Goal: Find specific page/section: Find specific page/section

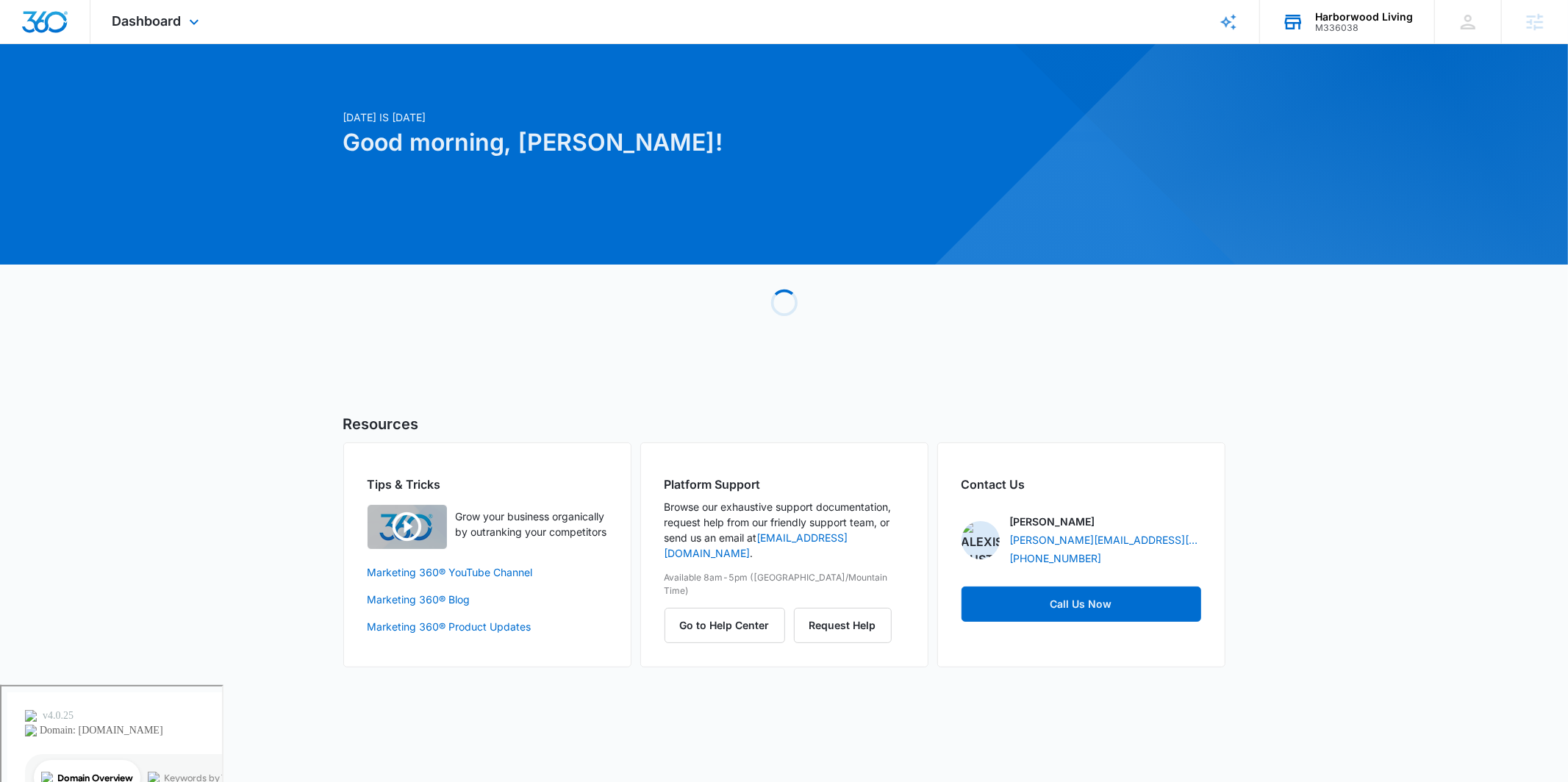
click at [1355, 23] on div "M336038" at bounding box center [1364, 28] width 98 height 10
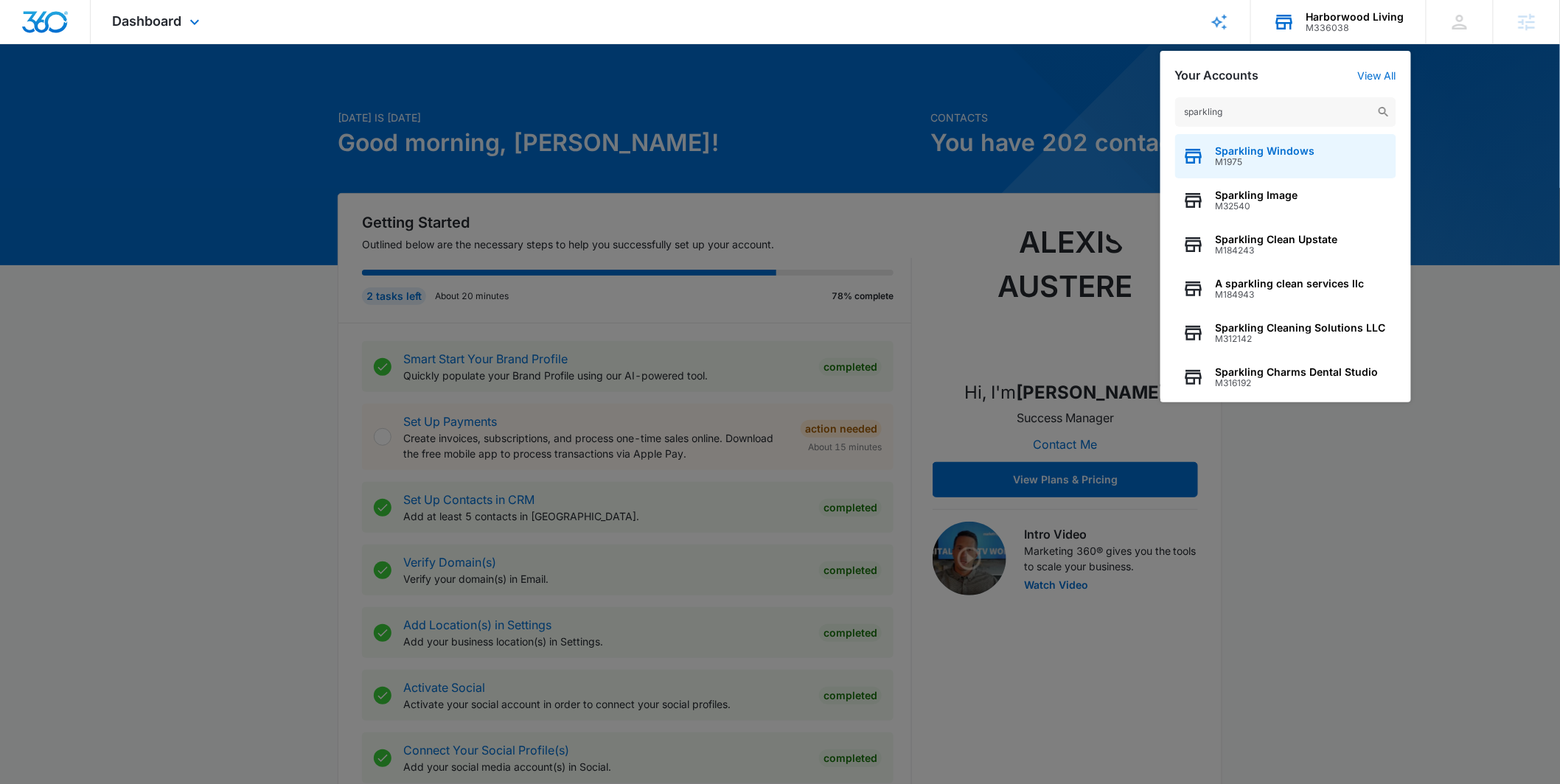
type input "sparkling"
click at [1255, 157] on span "M1975" at bounding box center [1265, 161] width 99 height 10
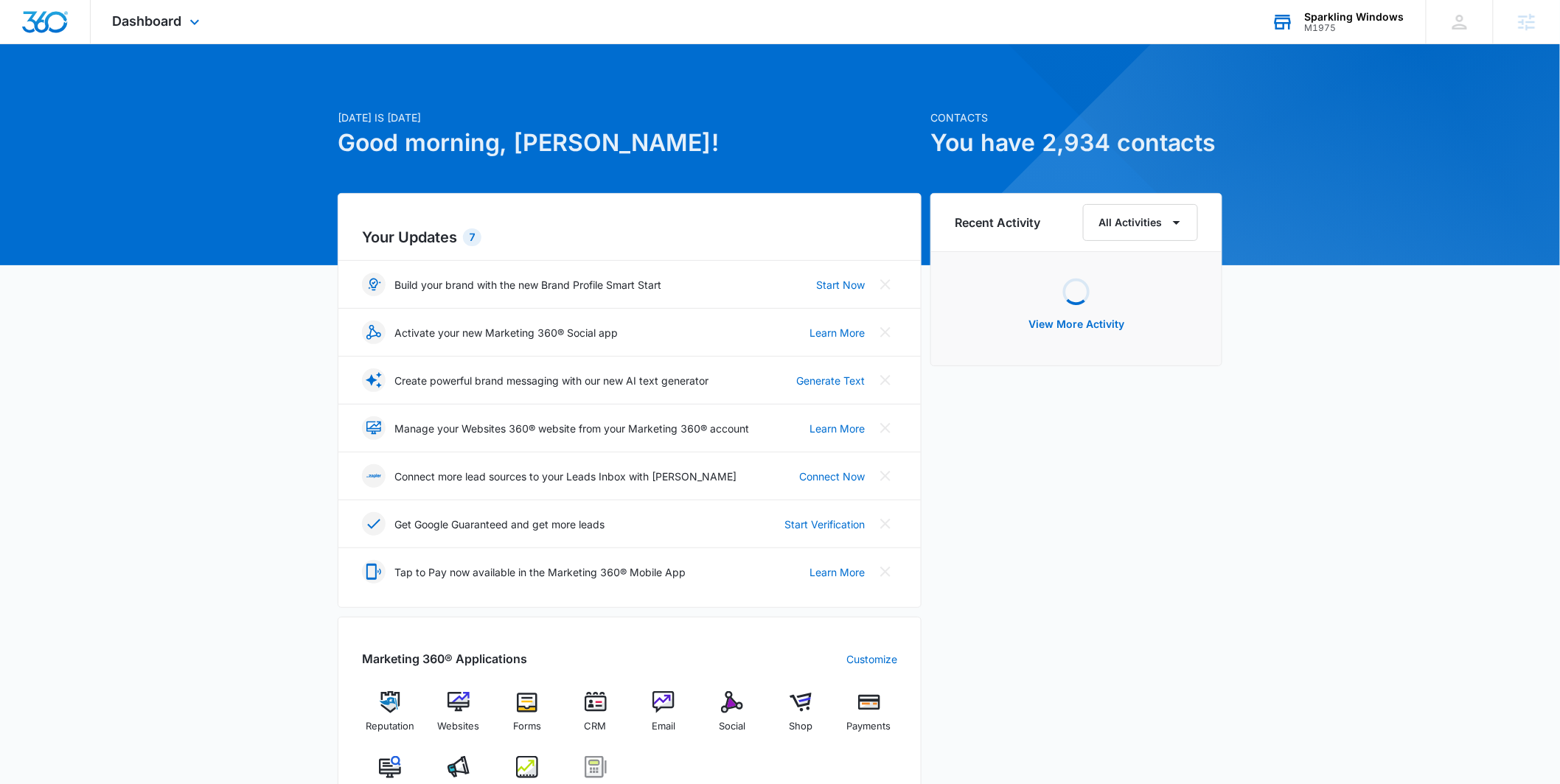
click at [147, 5] on div "Dashboard Apps Reputation Websites Forms CRM Email Social Shop Payments POS Con…" at bounding box center [158, 21] width 135 height 44
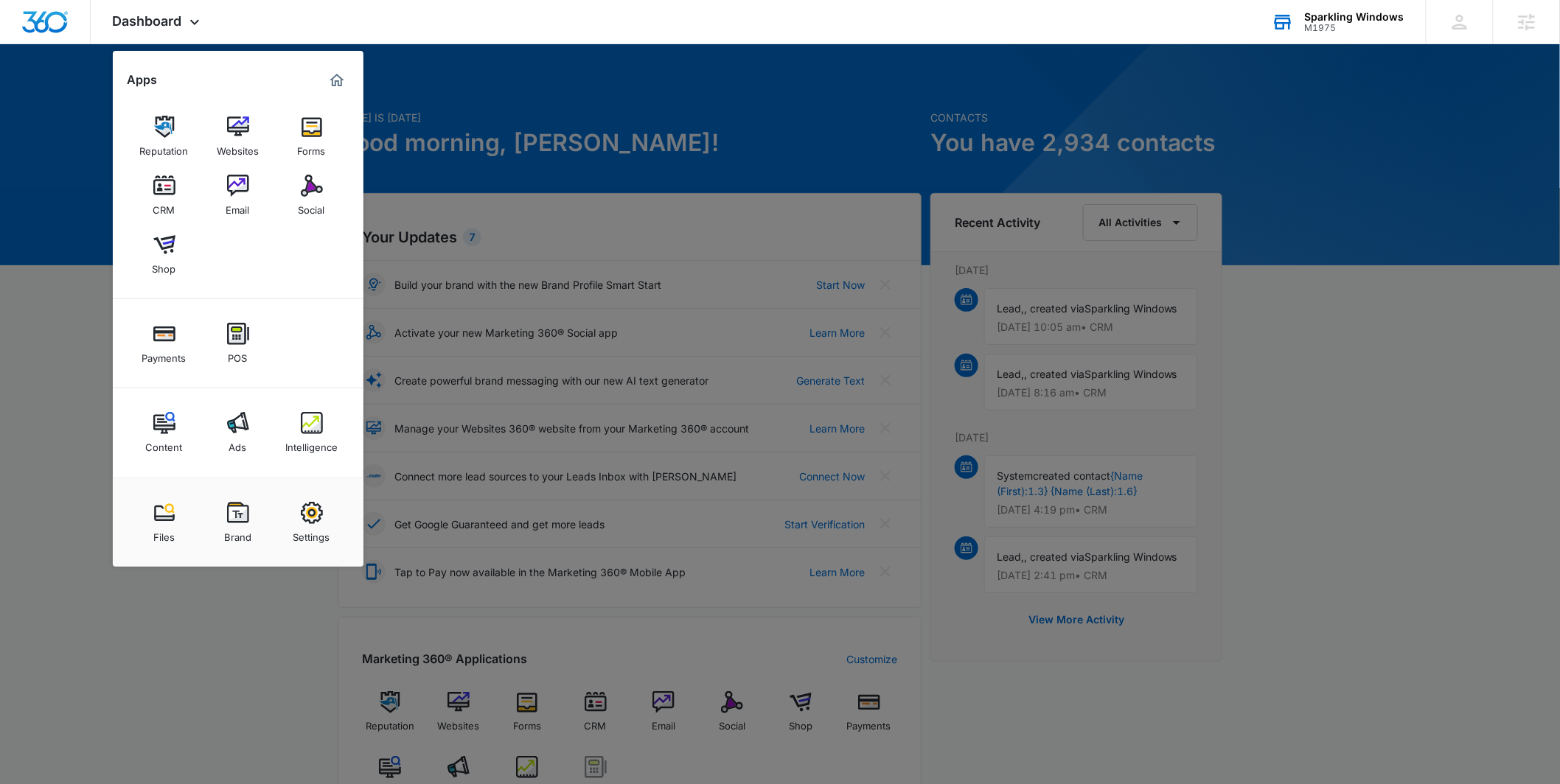
click at [317, 206] on div "Social" at bounding box center [311, 206] width 26 height 19
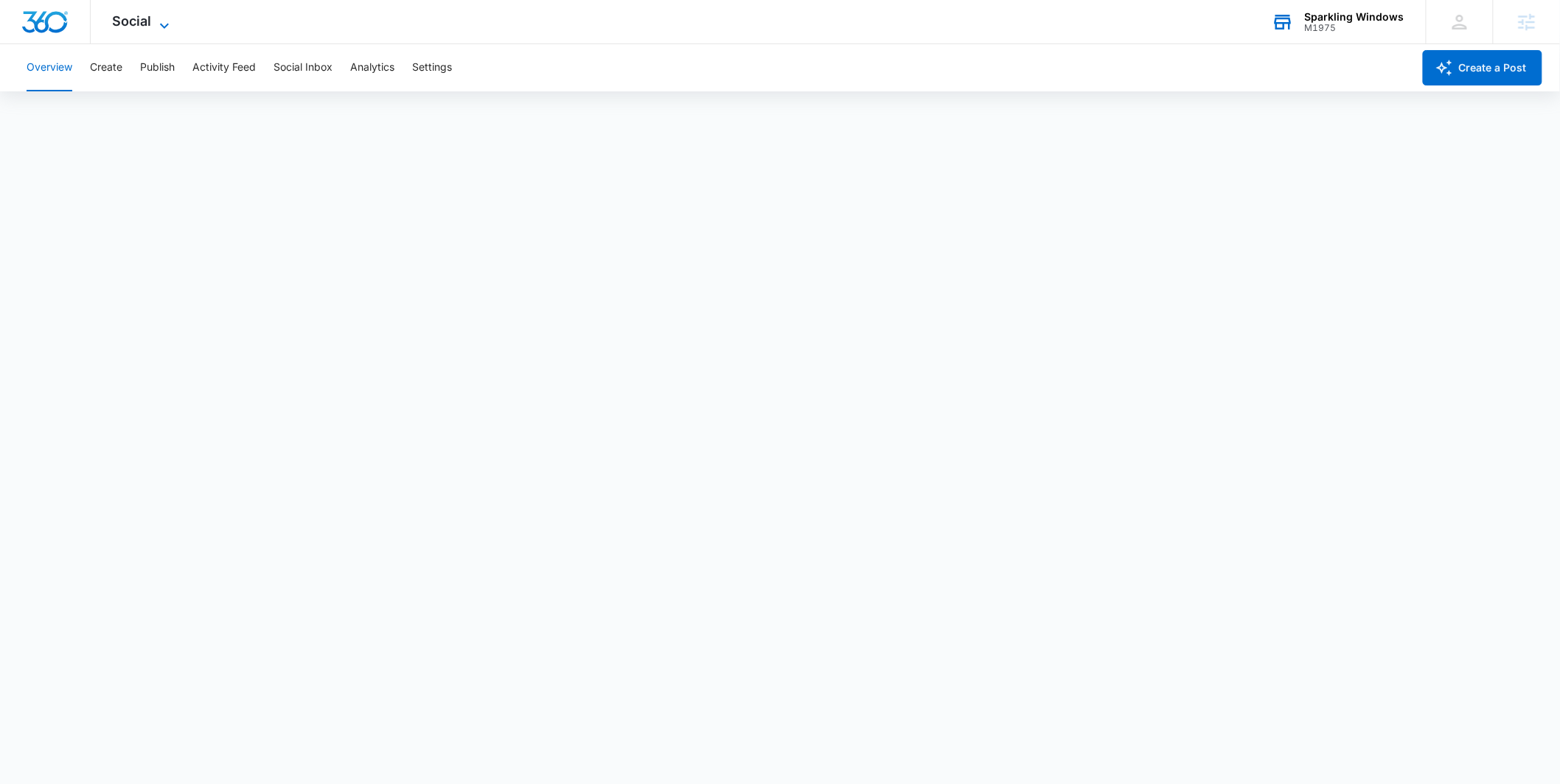
click at [134, 24] on span "Social" at bounding box center [132, 21] width 39 height 15
